Goal: Task Accomplishment & Management: Use online tool/utility

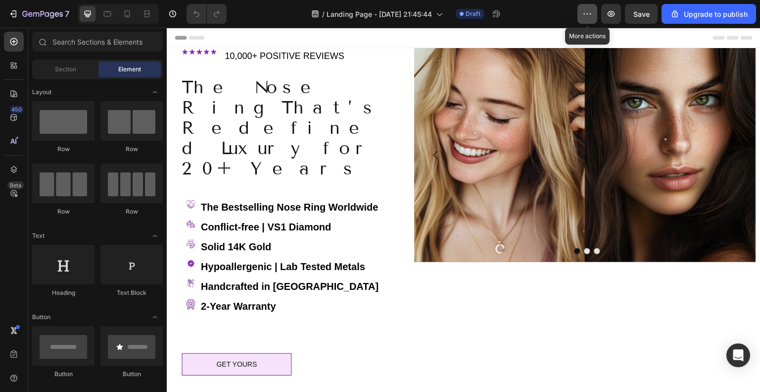
click at [590, 12] on icon "button" at bounding box center [588, 14] width 10 height 10
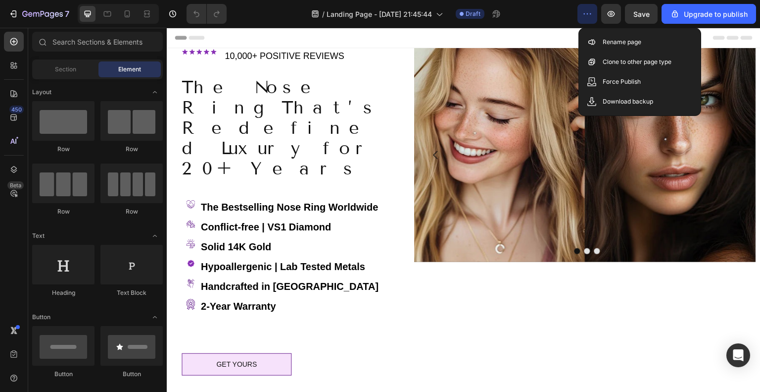
click at [550, 13] on div "/ Landing Page - [DATE] 21:45:44 Draft" at bounding box center [406, 14] width 343 height 20
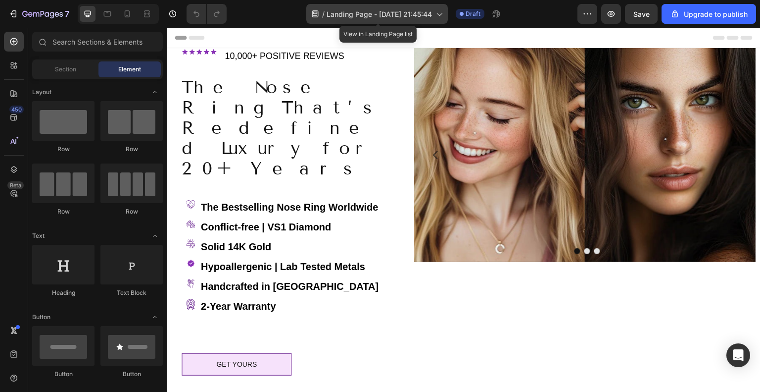
click at [416, 14] on span "Landing Page - [DATE] 21:45:44" at bounding box center [379, 14] width 105 height 10
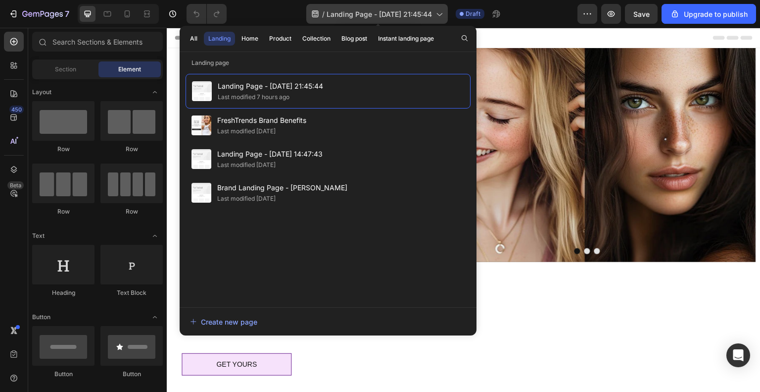
click at [416, 14] on span "Landing Page - [DATE] 21:45:44" at bounding box center [379, 14] width 105 height 10
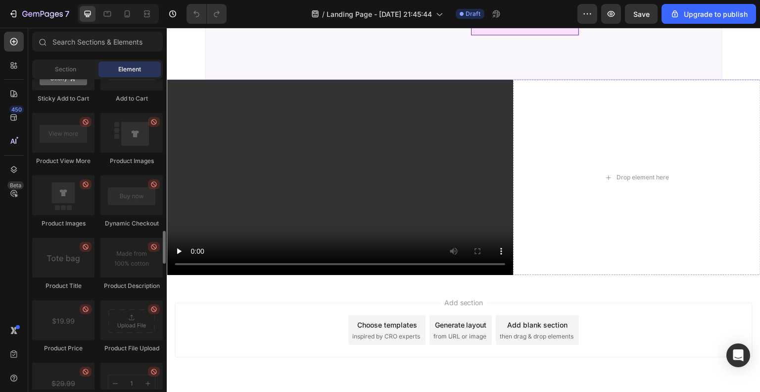
scroll to position [1782, 0]
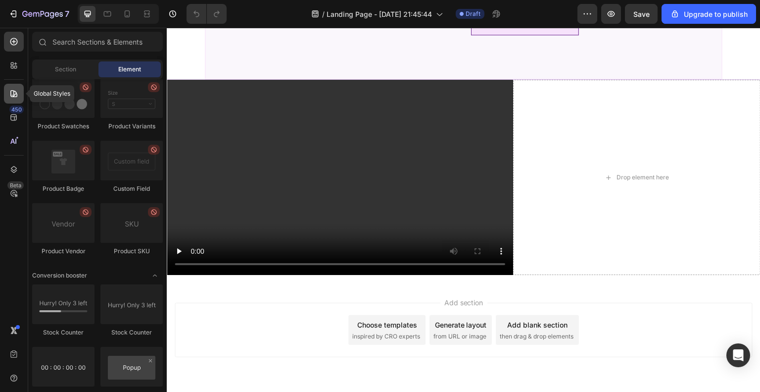
click at [13, 95] on icon at bounding box center [13, 93] width 7 height 7
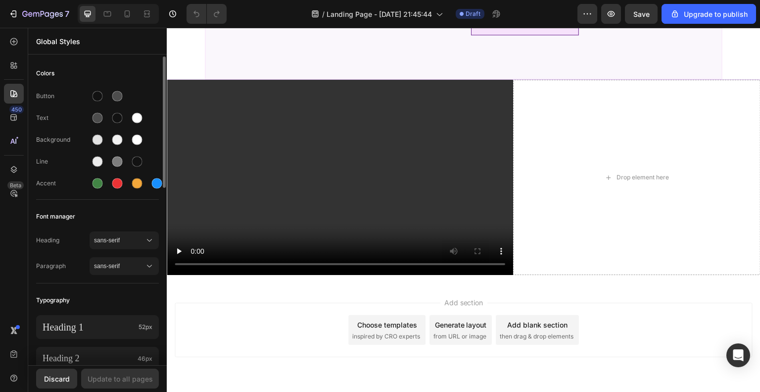
scroll to position [99, 0]
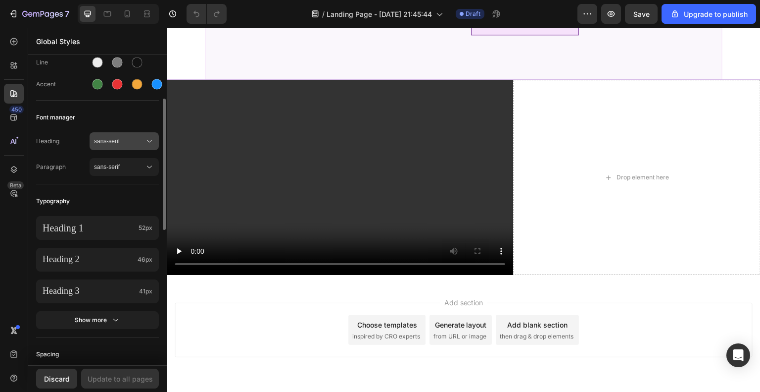
click at [129, 138] on span "sans-serif" at bounding box center [119, 141] width 50 height 9
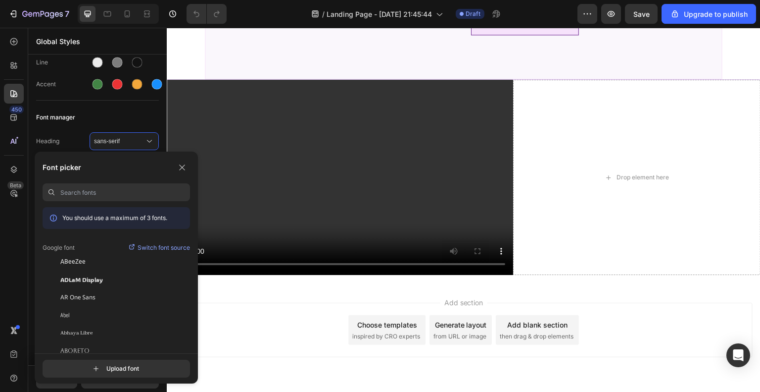
click at [90, 188] on input at bounding box center [125, 192] width 130 height 18
click at [162, 247] on p "Switch font source" at bounding box center [164, 248] width 52 height 10
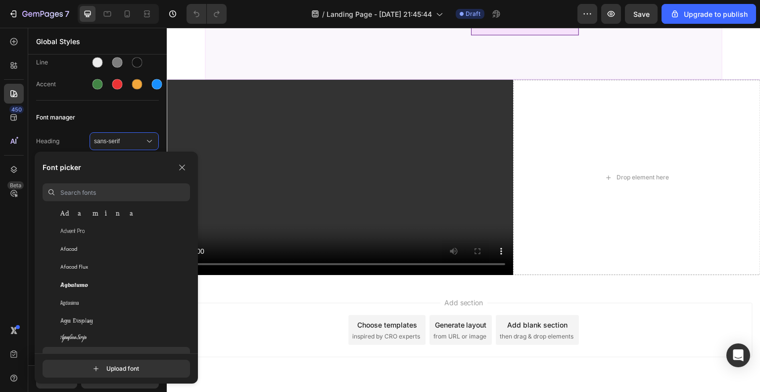
scroll to position [297, 0]
drag, startPoint x: 190, startPoint y: 214, endPoint x: 188, endPoint y: 227, distance: 13.0
click at [188, 227] on div "You should use a maximum of 3 fonts. Abril Fatface Abyssinica SIL Aclonica Acme…" at bounding box center [116, 280] width 147 height 146
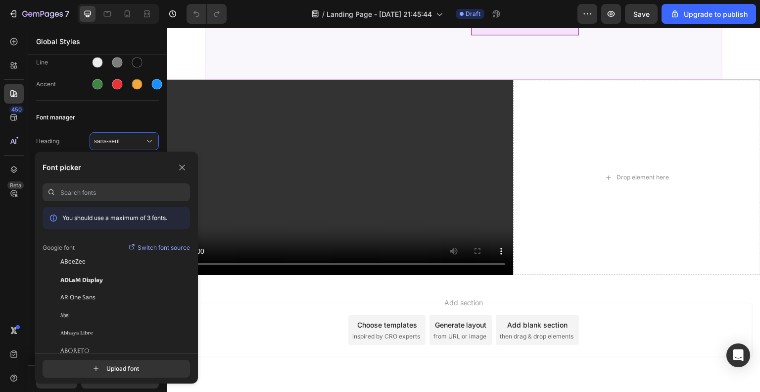
click at [126, 188] on input at bounding box center [125, 192] width 130 height 18
type input "twe"
drag, startPoint x: 98, startPoint y: 194, endPoint x: 58, endPoint y: 187, distance: 40.7
click at [58, 187] on div "twe" at bounding box center [116, 192] width 147 height 18
type input "t"
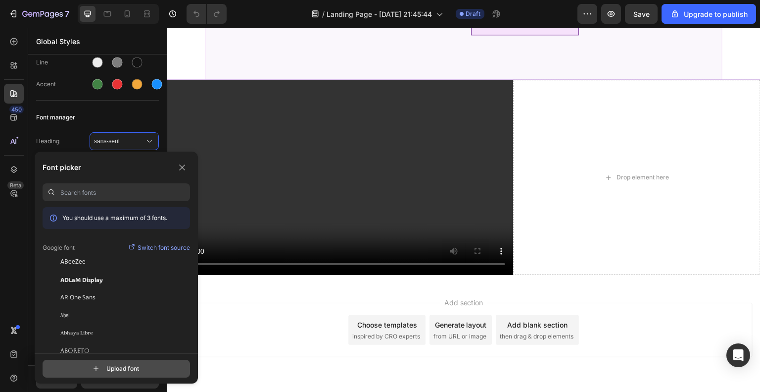
click at [127, 366] on input "file" at bounding box center [124, 368] width 247 height 17
click at [144, 368] on input "file" at bounding box center [124, 368] width 247 height 17
type input "C:\fakepath\twentiethcentury_n4.48ebd653562e91243c0f899d9c922982d8ddd22f.woff2"
click at [127, 62] on div at bounding box center [118, 62] width 57 height 16
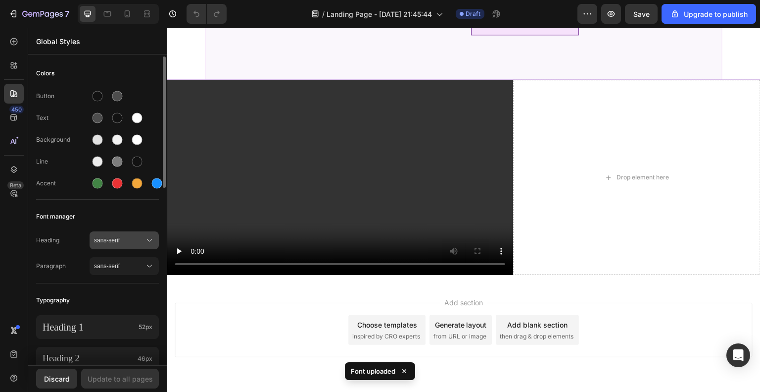
click at [131, 237] on span "sans-serif" at bounding box center [119, 240] width 50 height 9
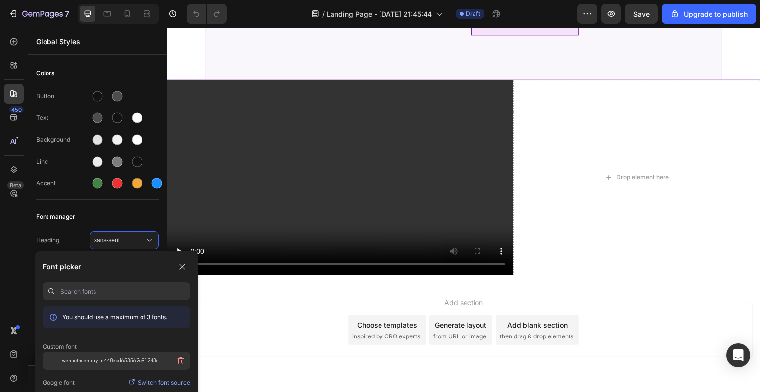
click at [115, 358] on span "twentiethcentury_n448ebd653562e91243c0f899d9c922982d8ddd22f" at bounding box center [113, 360] width 107 height 9
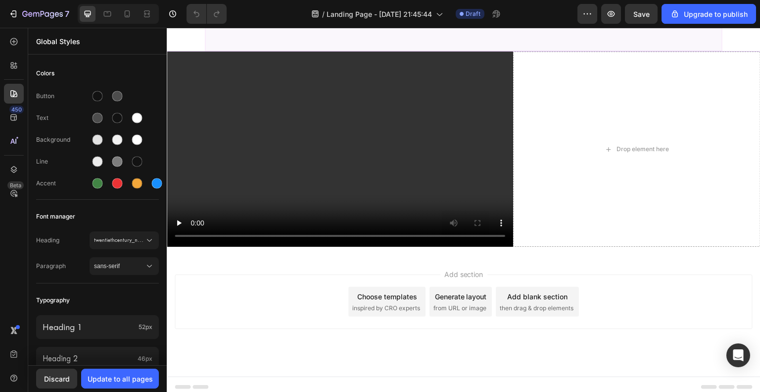
scroll to position [1100, 0]
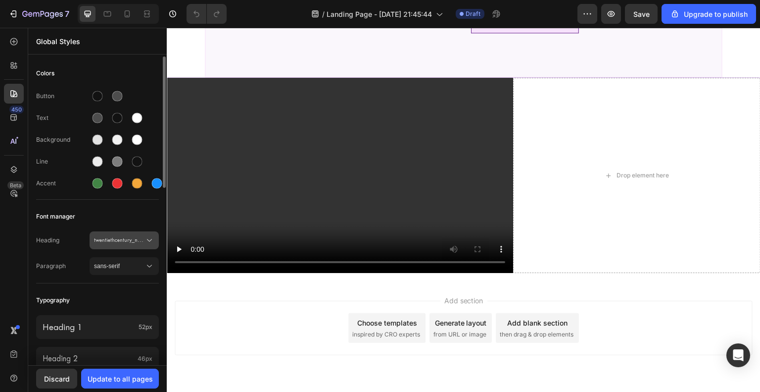
click at [124, 242] on span "twentiethcentury_n448ebd653562e91243c0f899d9c922982d8ddd22f" at bounding box center [119, 240] width 50 height 9
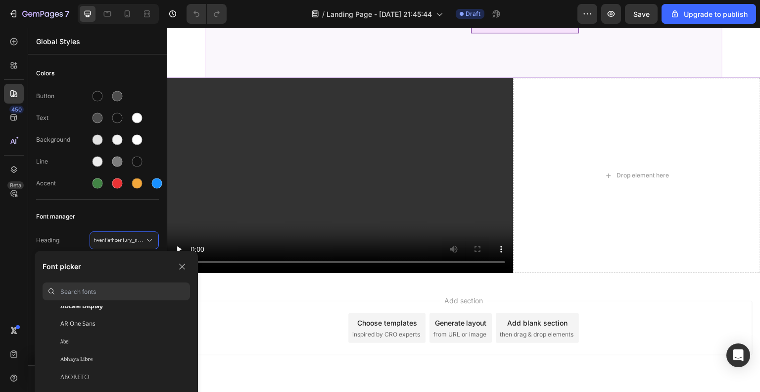
scroll to position [49, 0]
click at [101, 293] on input at bounding box center [125, 291] width 130 height 18
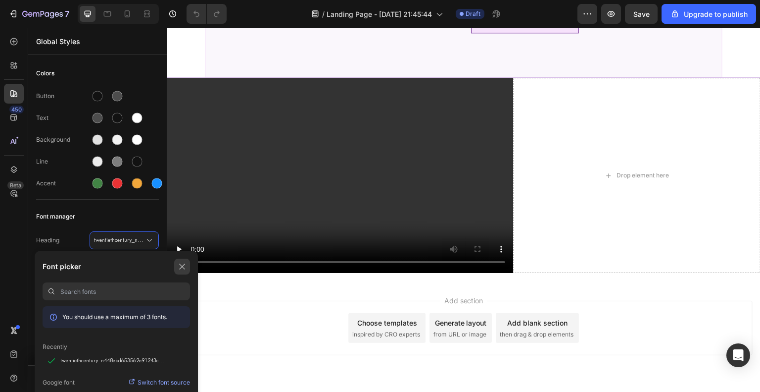
click at [179, 266] on icon "button" at bounding box center [182, 266] width 8 height 8
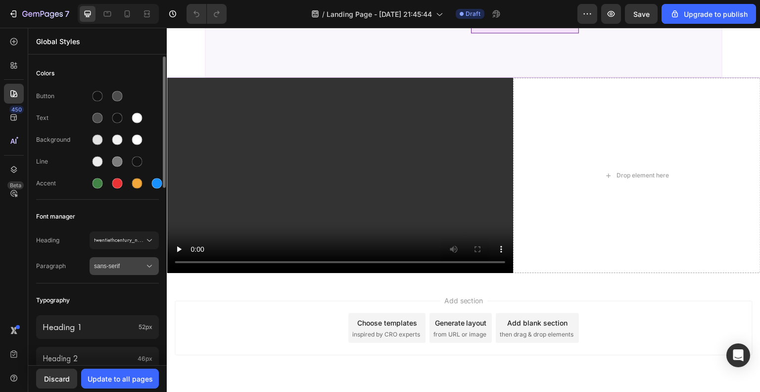
click at [128, 260] on button "sans-serif" at bounding box center [124, 266] width 69 height 18
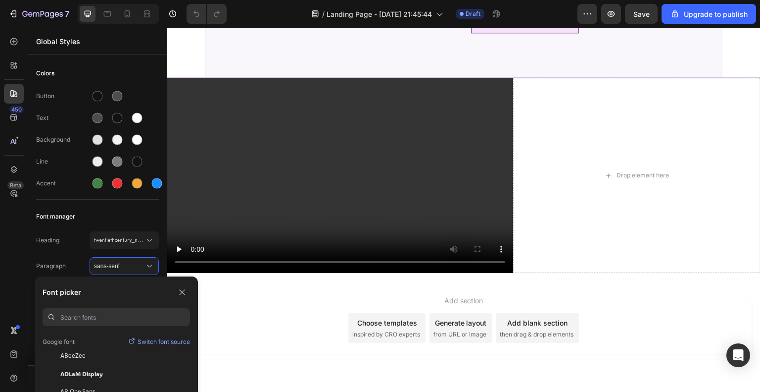
scroll to position [49, 0]
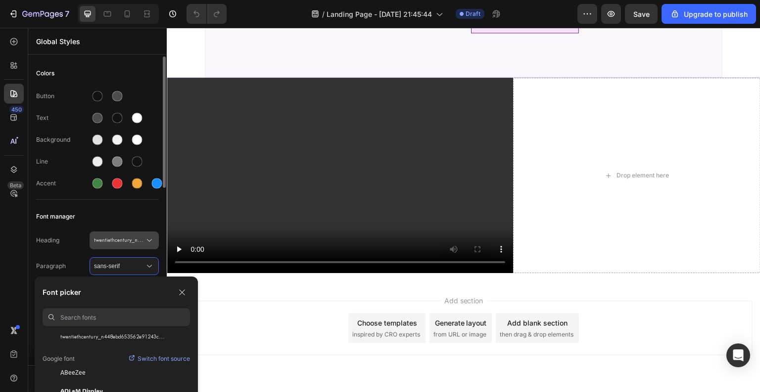
click at [153, 238] on icon at bounding box center [150, 240] width 10 height 10
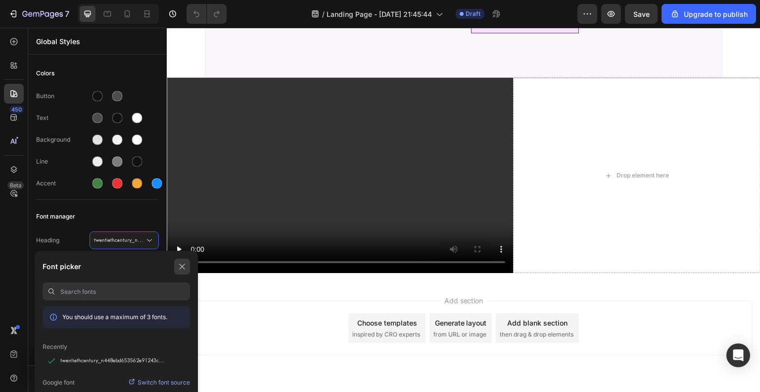
drag, startPoint x: 180, startPoint y: 269, endPoint x: 11, endPoint y: 241, distance: 170.6
click at [180, 269] on icon "button" at bounding box center [181, 266] width 5 height 5
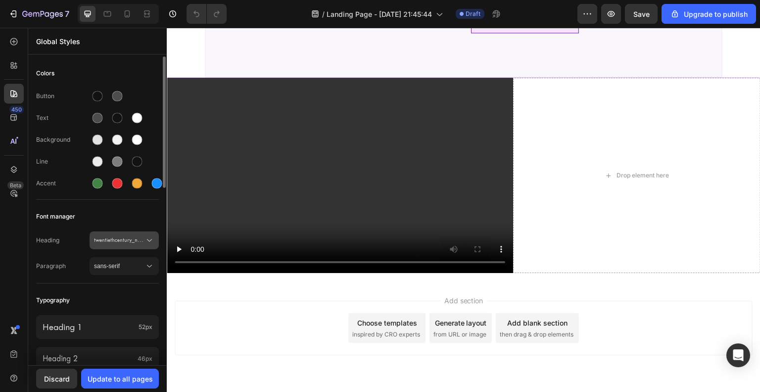
click at [128, 240] on span "twentiethcentury_n448ebd653562e91243c0f899d9c922982d8ddd22f" at bounding box center [119, 240] width 50 height 9
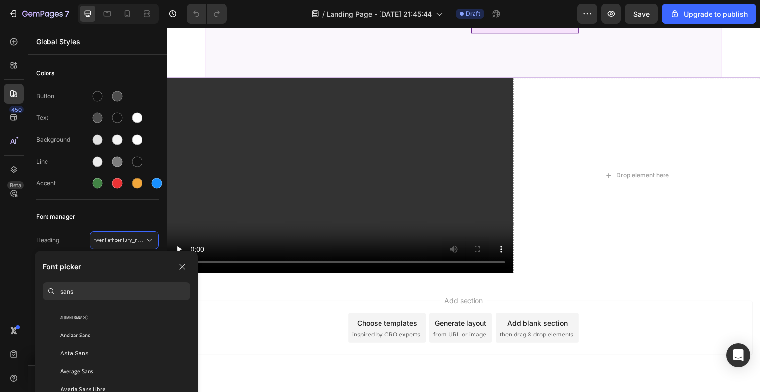
scroll to position [247, 0]
click at [181, 267] on icon "button" at bounding box center [182, 266] width 8 height 8
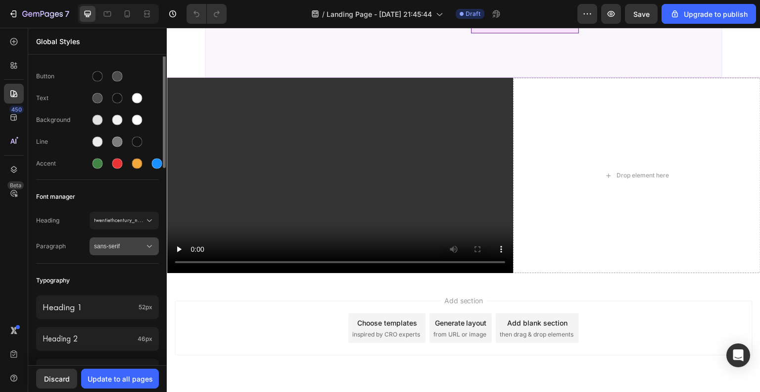
scroll to position [0, 0]
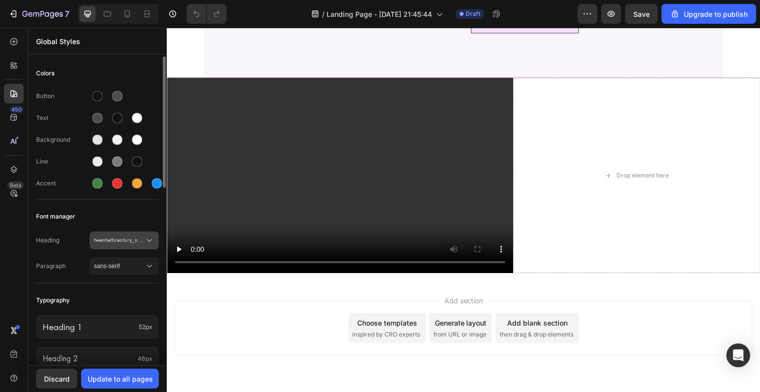
click at [147, 242] on div "Heading twentiethcentury_n448ebd653562e91243c0f899d9c922982d8ddd22f Paragraph s…" at bounding box center [97, 253] width 123 height 57
click at [146, 258] on button "sans-serif" at bounding box center [124, 266] width 69 height 18
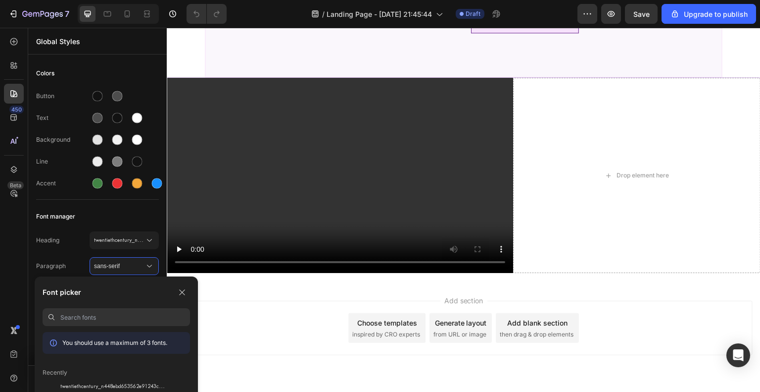
click at [166, 336] on div "You should use a maximum of 3 fonts." at bounding box center [116, 343] width 147 height 22
click at [114, 316] on input at bounding box center [125, 317] width 130 height 18
click at [121, 244] on span "twentiethcentury_n448ebd653562e91243c0f899d9c922982d8ddd22f" at bounding box center [119, 240] width 50 height 9
click at [181, 267] on icon "button" at bounding box center [181, 266] width 5 height 5
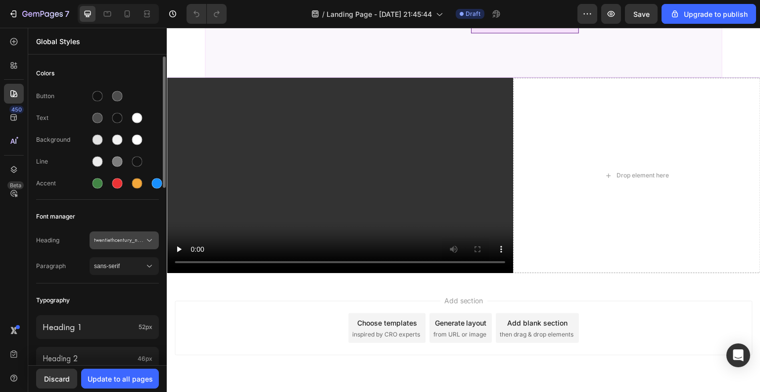
click at [146, 236] on icon at bounding box center [150, 240] width 10 height 10
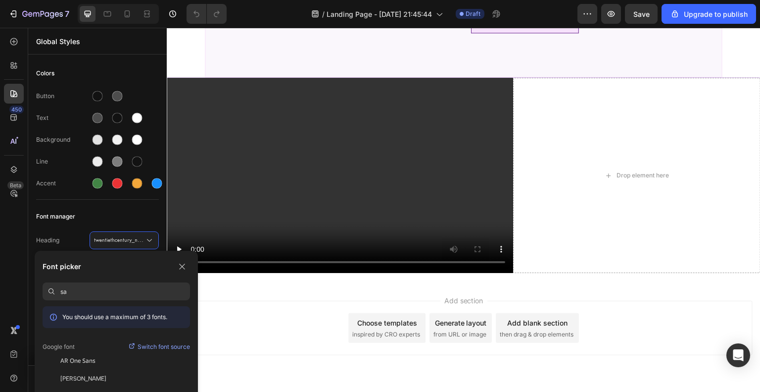
type input "s"
type input "uplo"
click at [183, 266] on icon "button" at bounding box center [182, 266] width 8 height 8
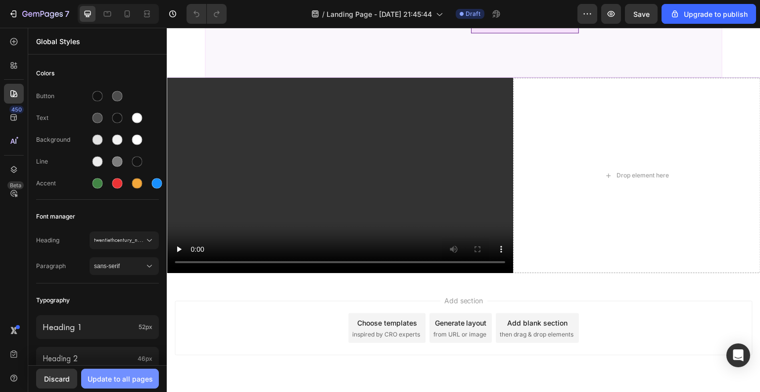
click at [119, 379] on div "Update to all pages" at bounding box center [120, 378] width 65 height 10
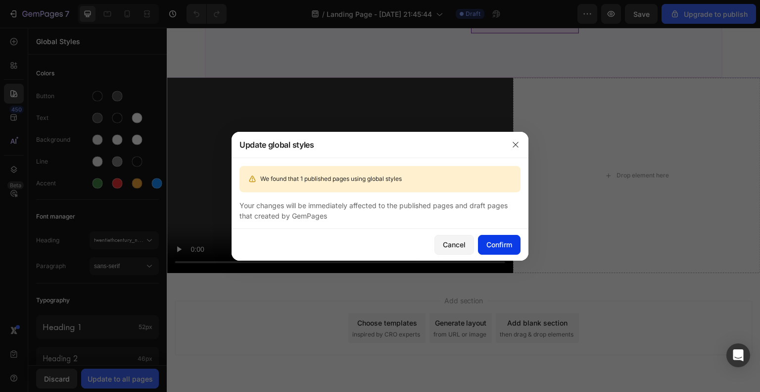
click at [490, 245] on div "Confirm" at bounding box center [500, 244] width 26 height 10
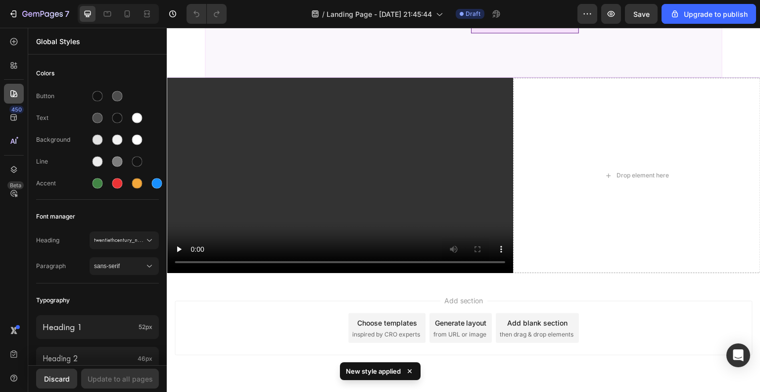
click at [18, 91] on icon at bounding box center [14, 94] width 10 height 10
click at [9, 43] on icon at bounding box center [14, 42] width 10 height 10
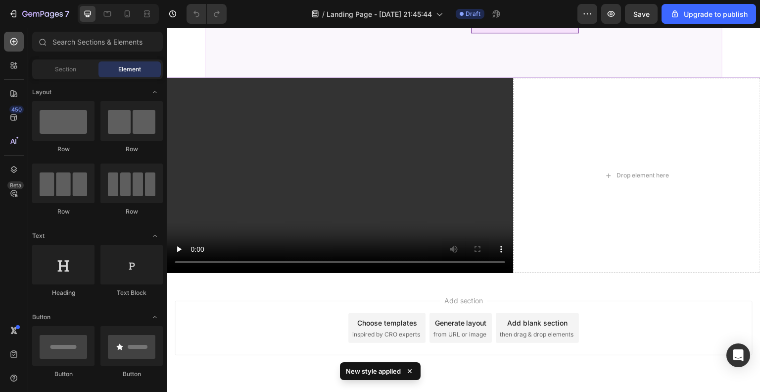
scroll to position [1782, 0]
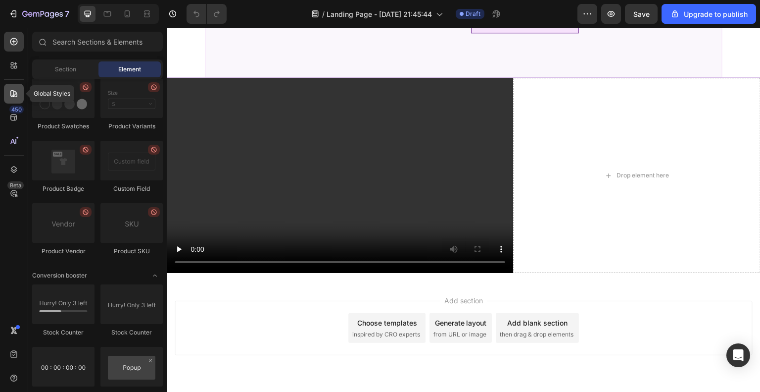
click at [17, 96] on icon at bounding box center [13, 93] width 7 height 7
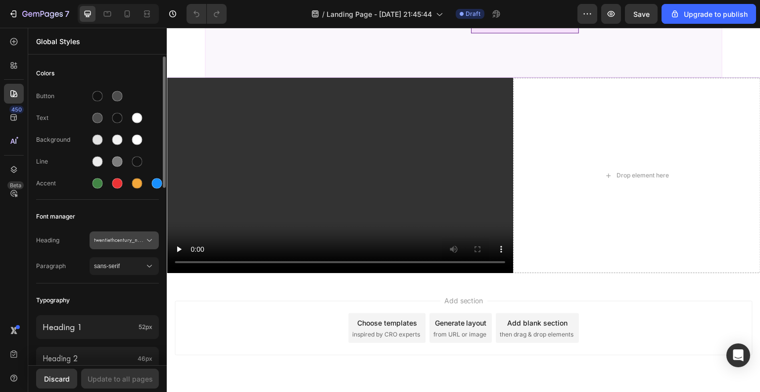
click at [153, 238] on icon at bounding box center [150, 240] width 10 height 10
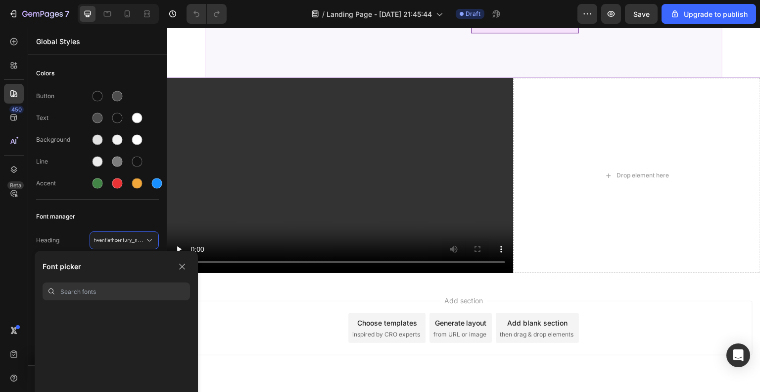
scroll to position [0, 0]
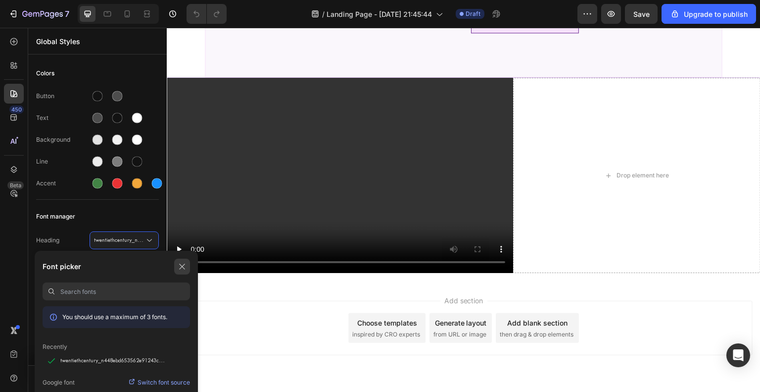
click at [181, 267] on icon "button" at bounding box center [182, 266] width 8 height 8
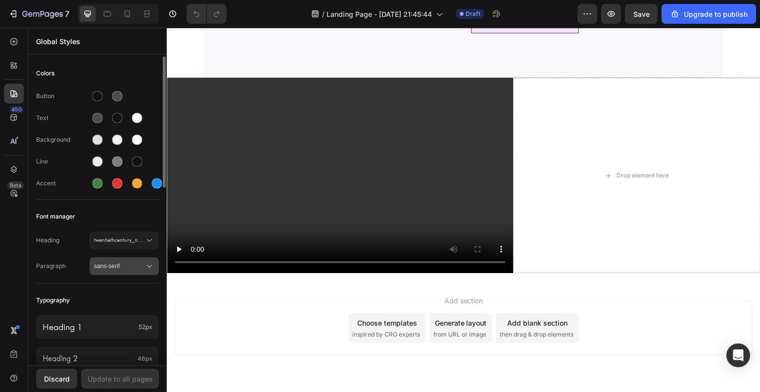
click at [134, 268] on span "sans-serif" at bounding box center [119, 265] width 50 height 9
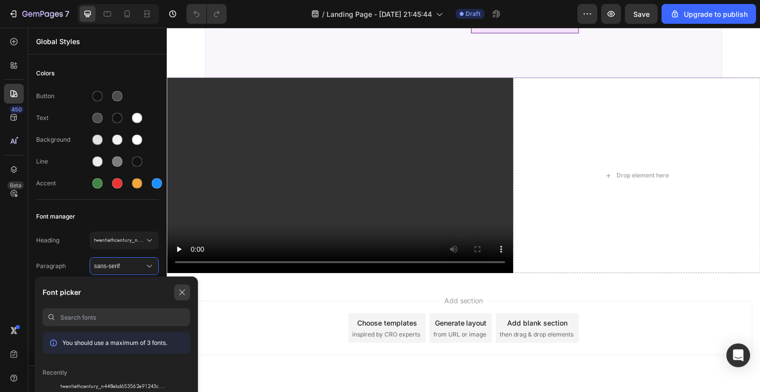
click at [181, 289] on icon "button" at bounding box center [182, 292] width 8 height 8
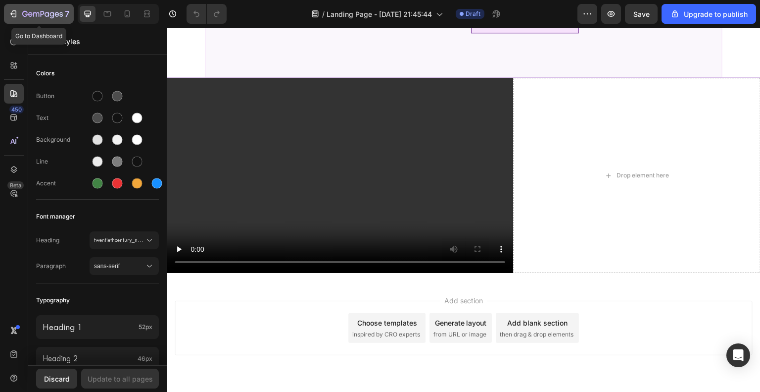
click at [16, 14] on icon "button" at bounding box center [14, 13] width 4 height 7
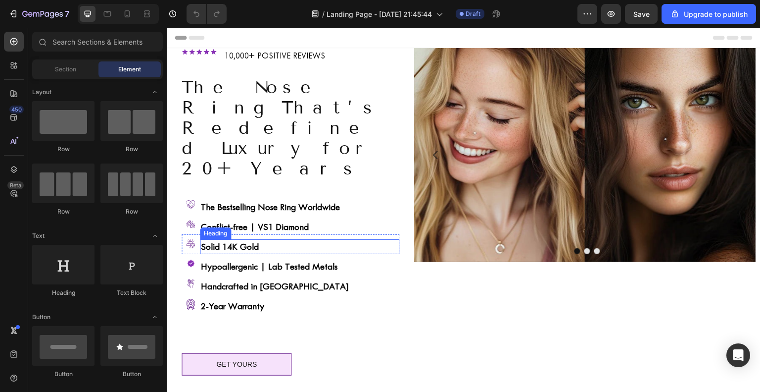
click at [254, 241] on strong "Solid 14K Gold" at bounding box center [230, 246] width 58 height 11
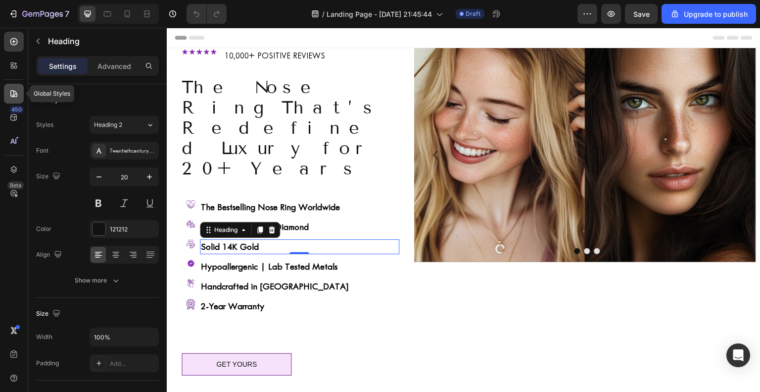
click at [14, 91] on icon at bounding box center [14, 94] width 10 height 10
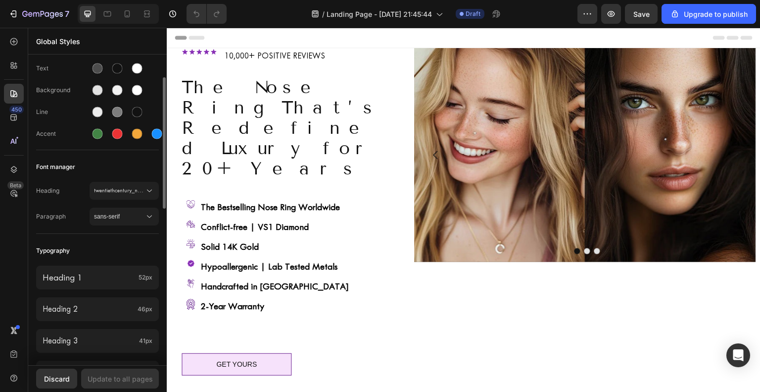
scroll to position [99, 0]
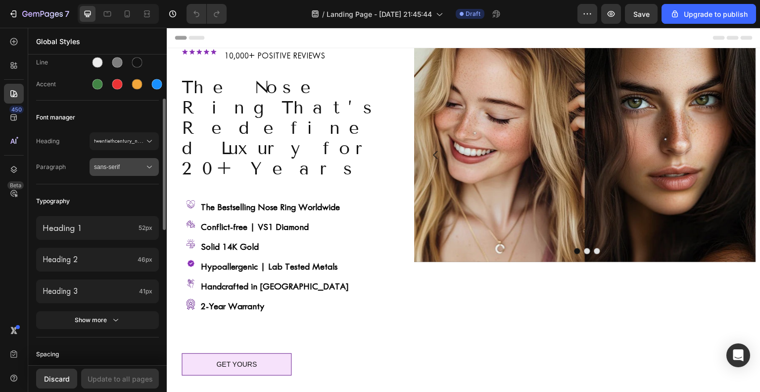
click at [147, 165] on icon at bounding box center [150, 167] width 10 height 10
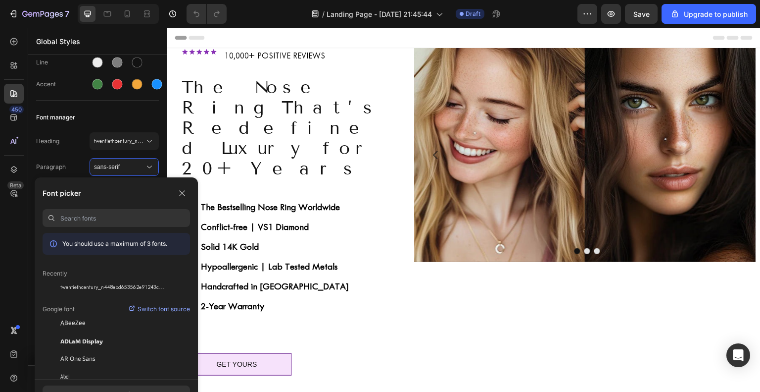
drag, startPoint x: 187, startPoint y: 232, endPoint x: 188, endPoint y: 243, distance: 11.0
click at [188, 243] on div "Font picker You should use a maximum of 3 fonts. Recently twentiethcentury_n448…" at bounding box center [116, 277] width 163 height 201
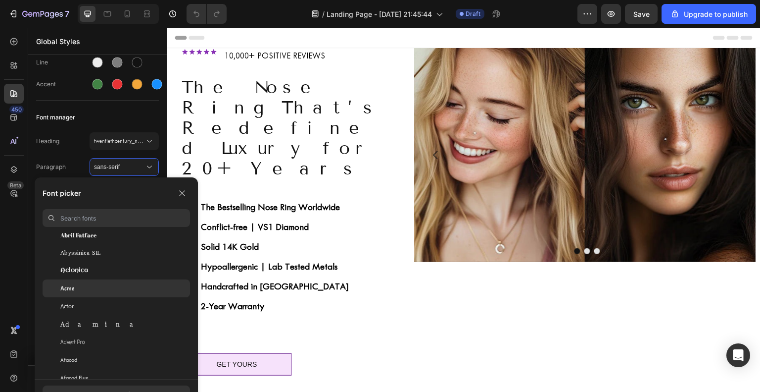
scroll to position [297, 0]
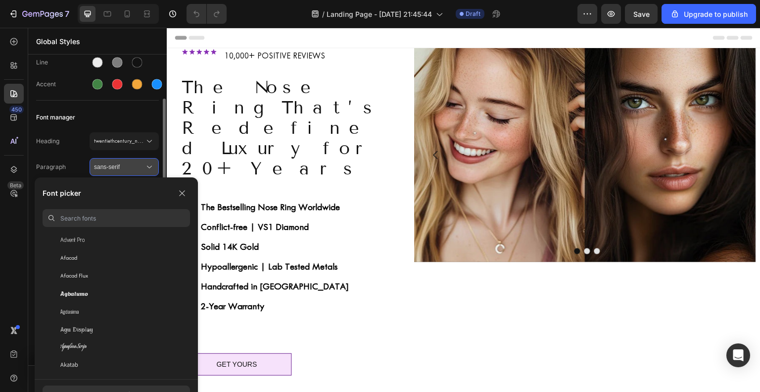
click at [123, 169] on span "sans-serif" at bounding box center [119, 166] width 50 height 9
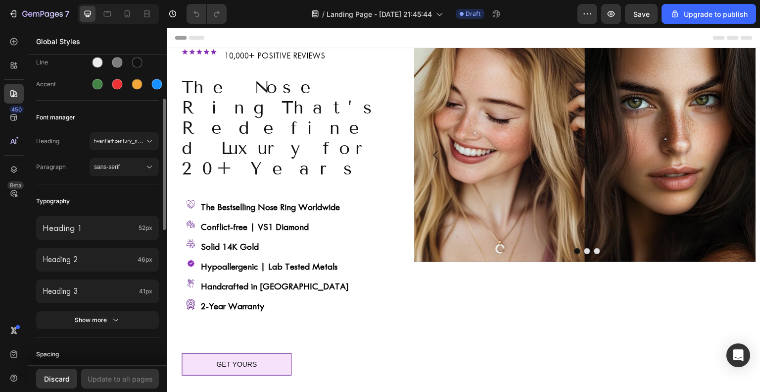
click at [139, 122] on div "Font manager" at bounding box center [97, 117] width 123 height 18
click at [133, 138] on span "twentiethcentury_n448ebd653562e91243c0f899d9c922982d8ddd22f" at bounding box center [119, 141] width 50 height 9
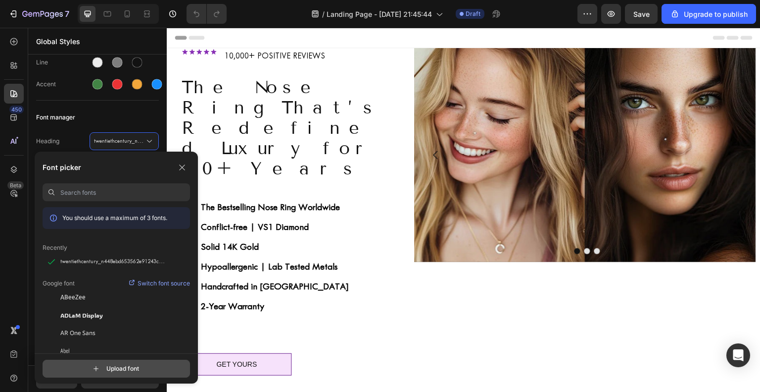
click at [133, 370] on input "file" at bounding box center [124, 368] width 247 height 17
type input "C:\fakepath\tenorsans_n4.966071a72c28462a9256039d3e3dc5b0cf314f65.woff2"
